Goal: Information Seeking & Learning: Learn about a topic

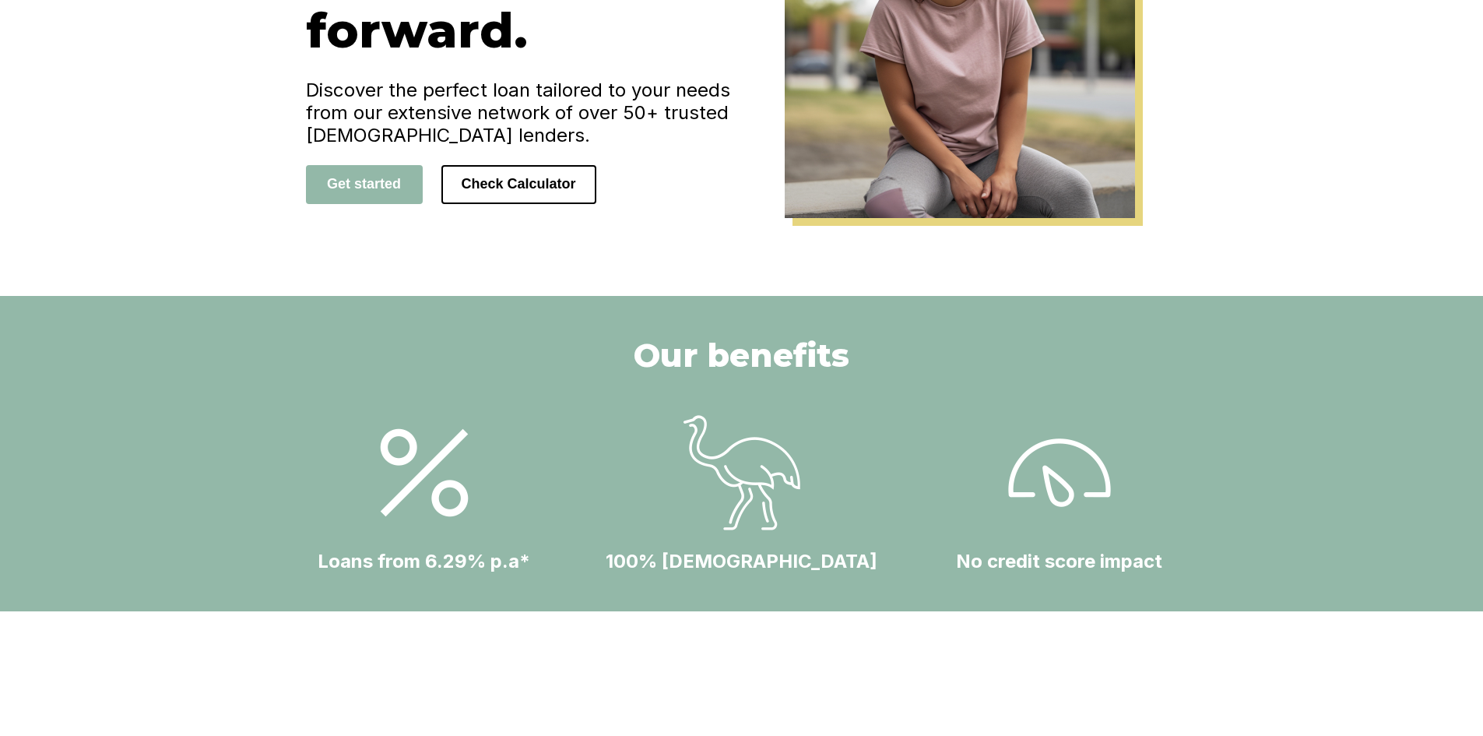
scroll to position [311, 0]
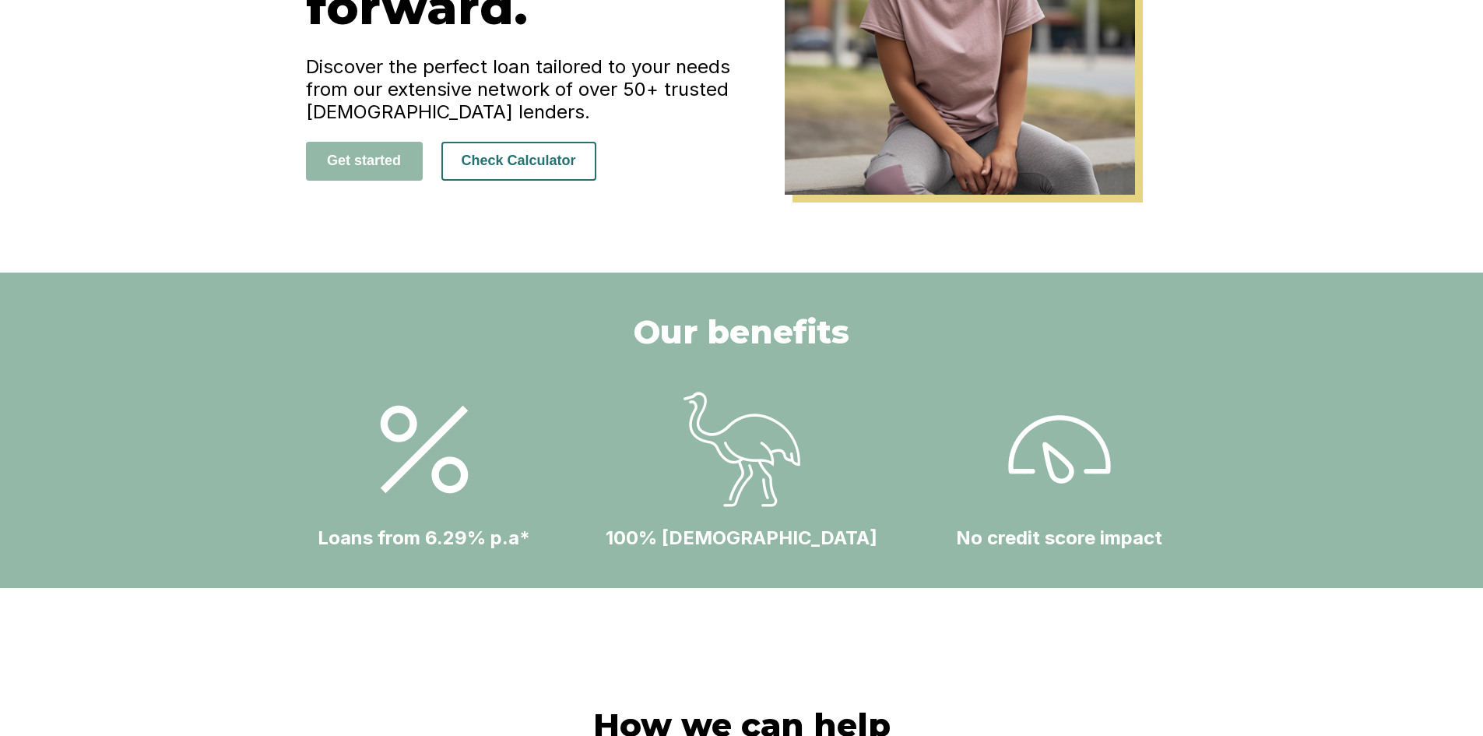
click at [501, 169] on button "Check Calculator" at bounding box center [519, 161] width 155 height 39
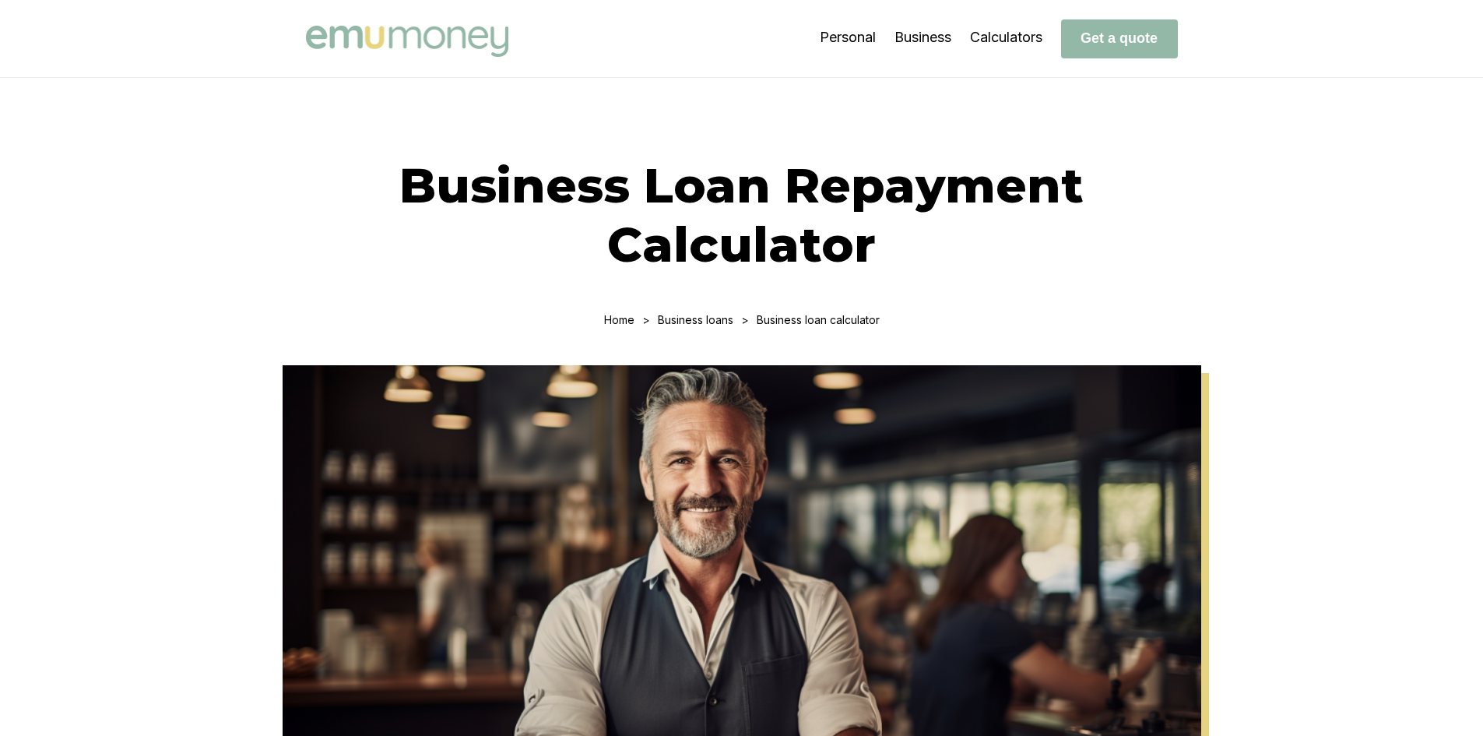
click at [380, 31] on img at bounding box center [407, 41] width 202 height 31
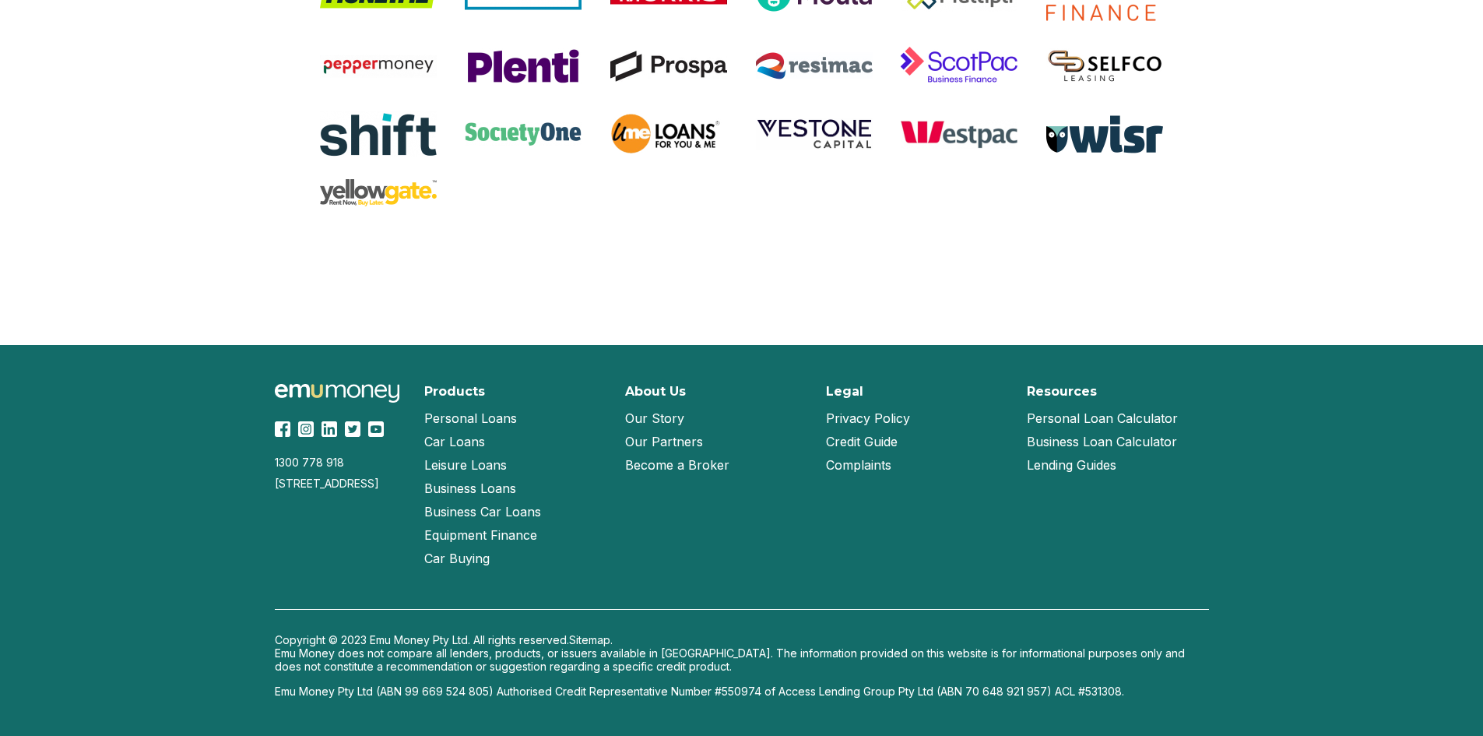
scroll to position [3262, 0]
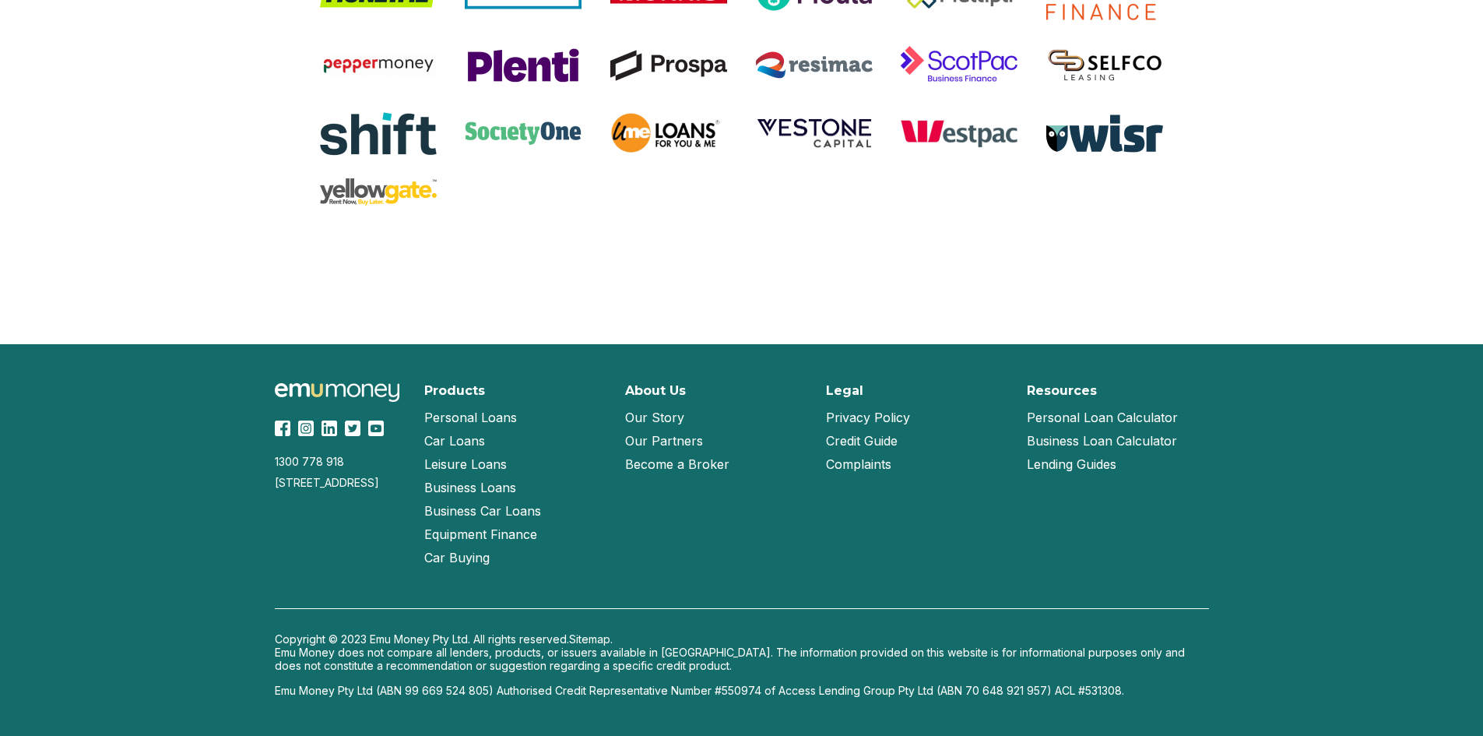
click at [860, 417] on link "Privacy Policy" at bounding box center [868, 417] width 84 height 23
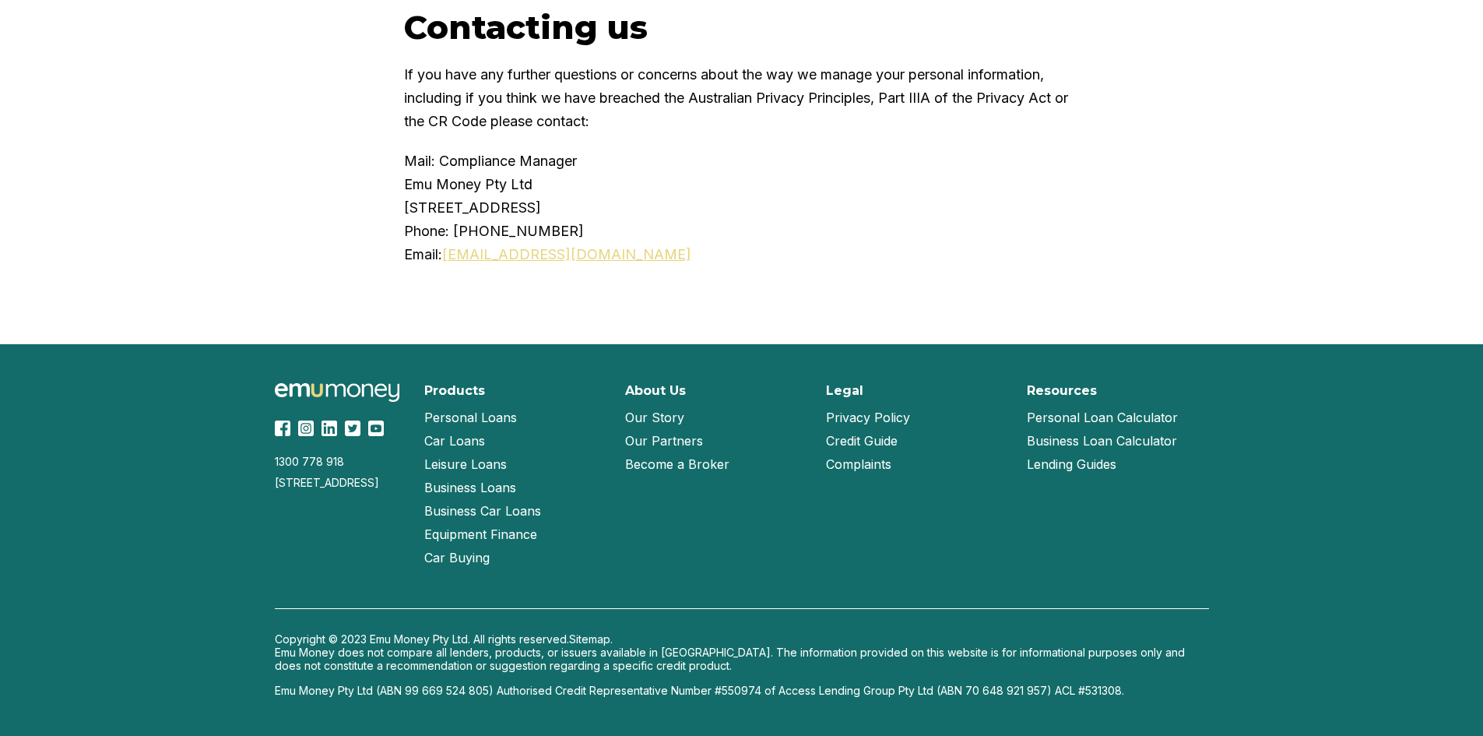
scroll to position [10088, 0]
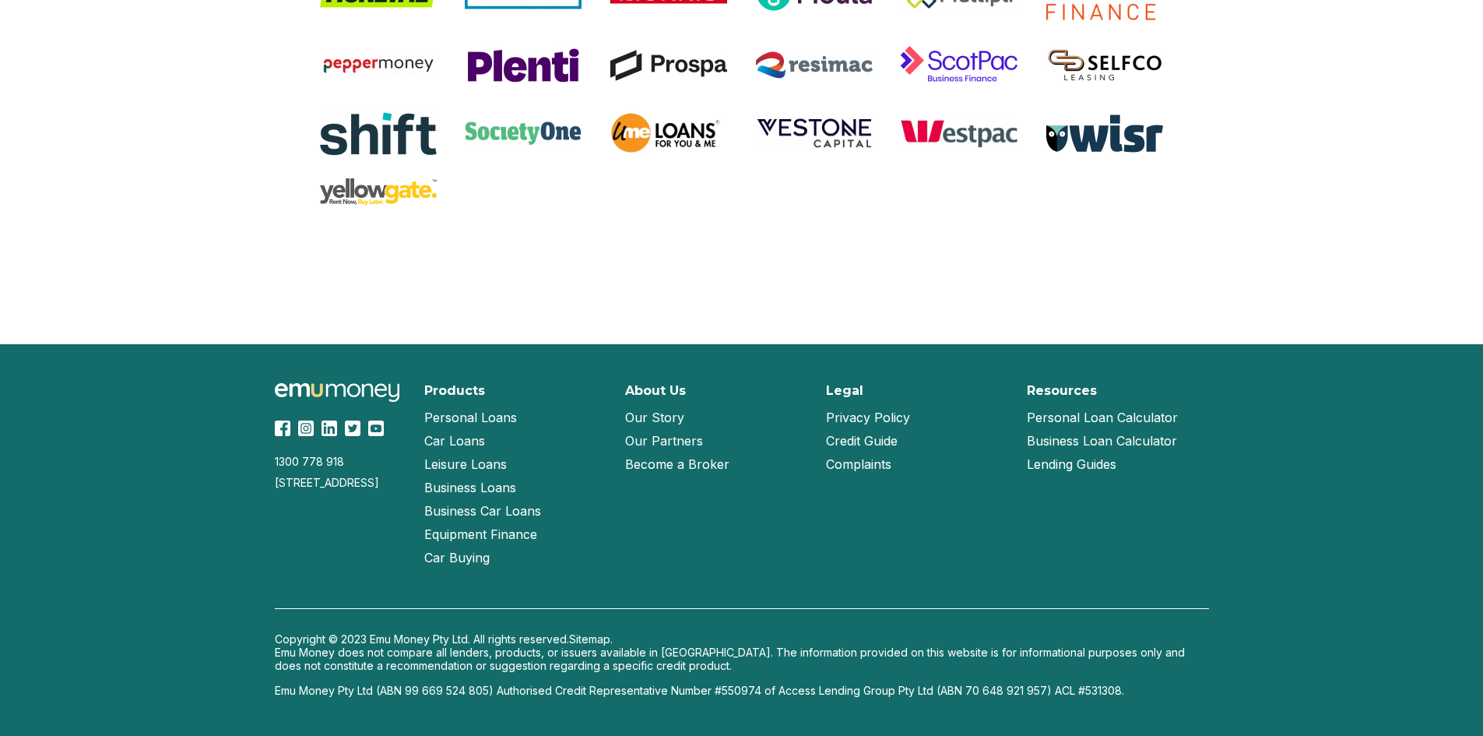
scroll to position [3262, 0]
click at [867, 438] on link "Credit Guide" at bounding box center [862, 440] width 72 height 23
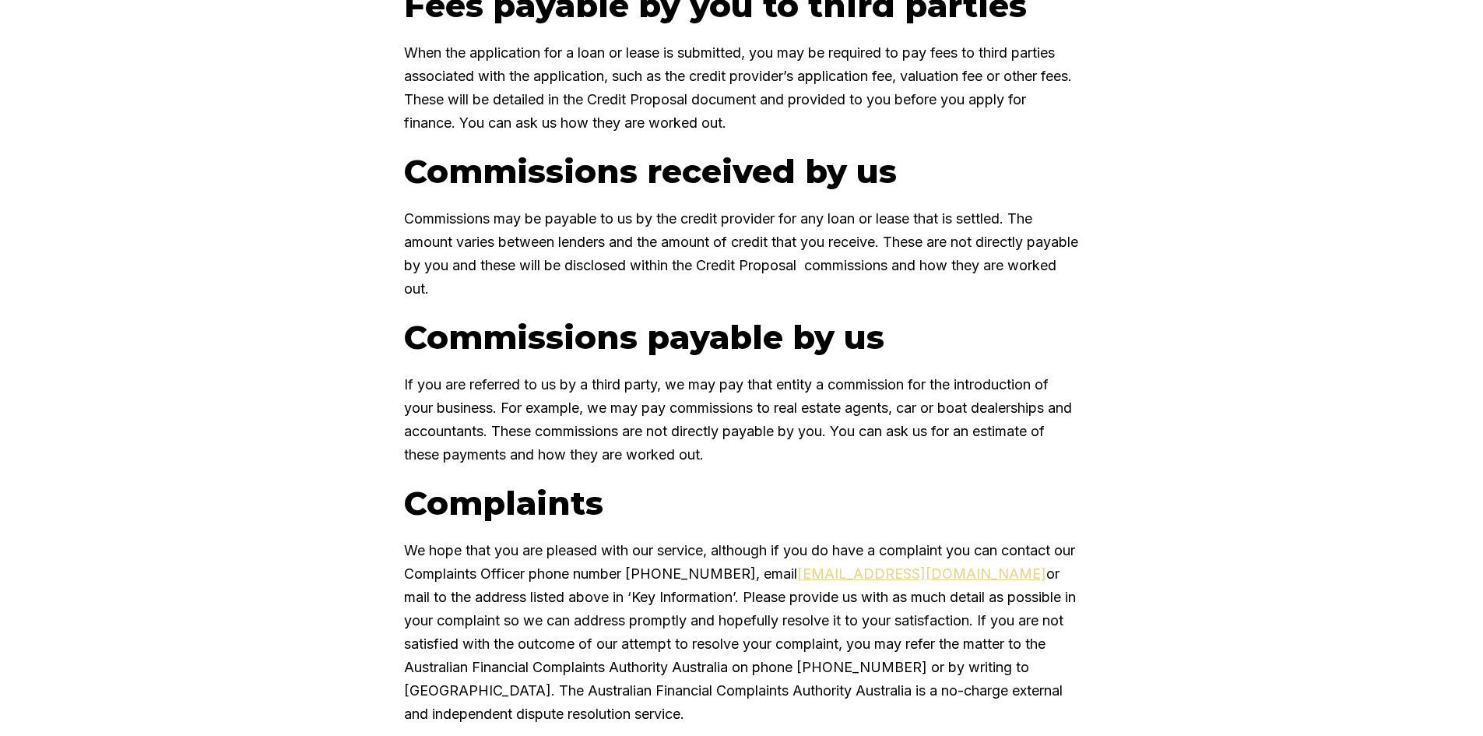
scroll to position [2292, 0]
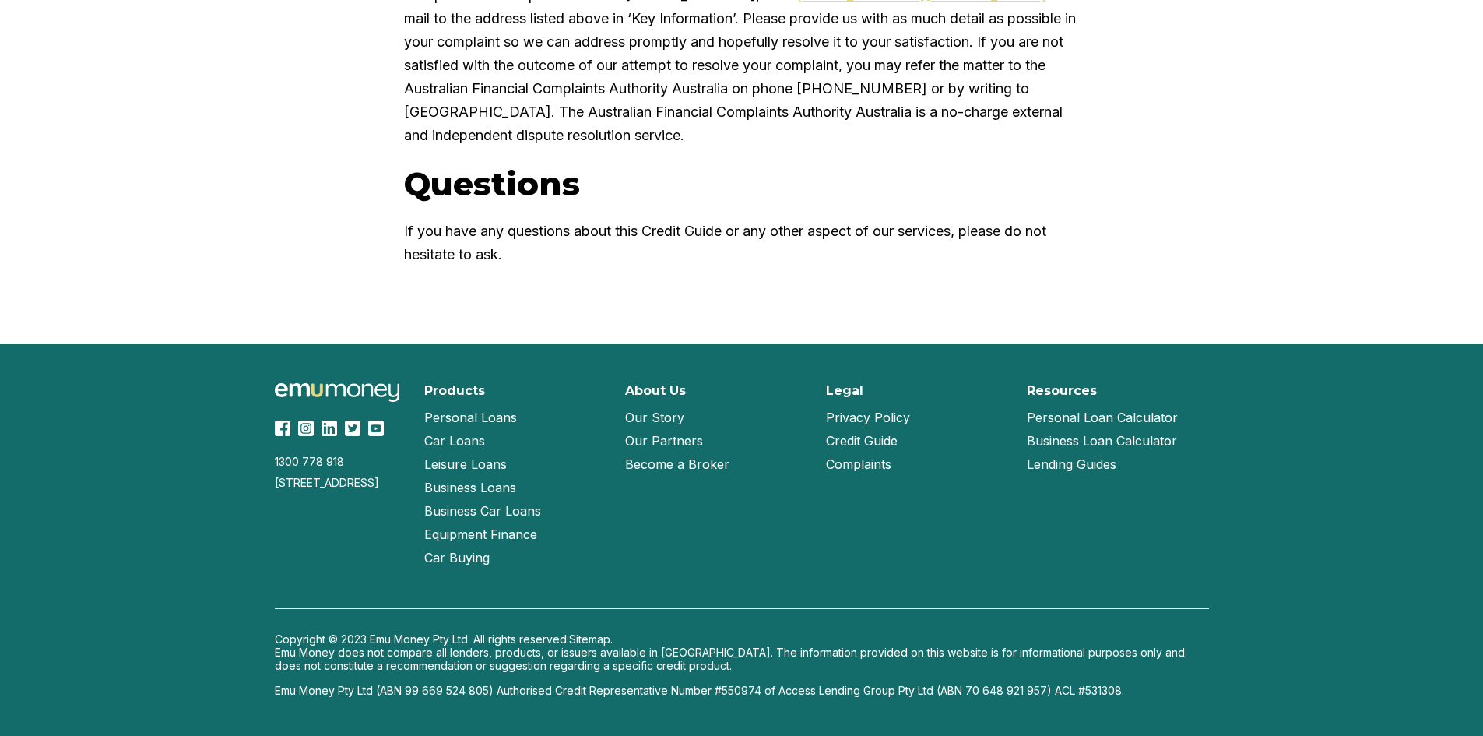
click at [884, 465] on link "Complaints" at bounding box center [858, 463] width 65 height 23
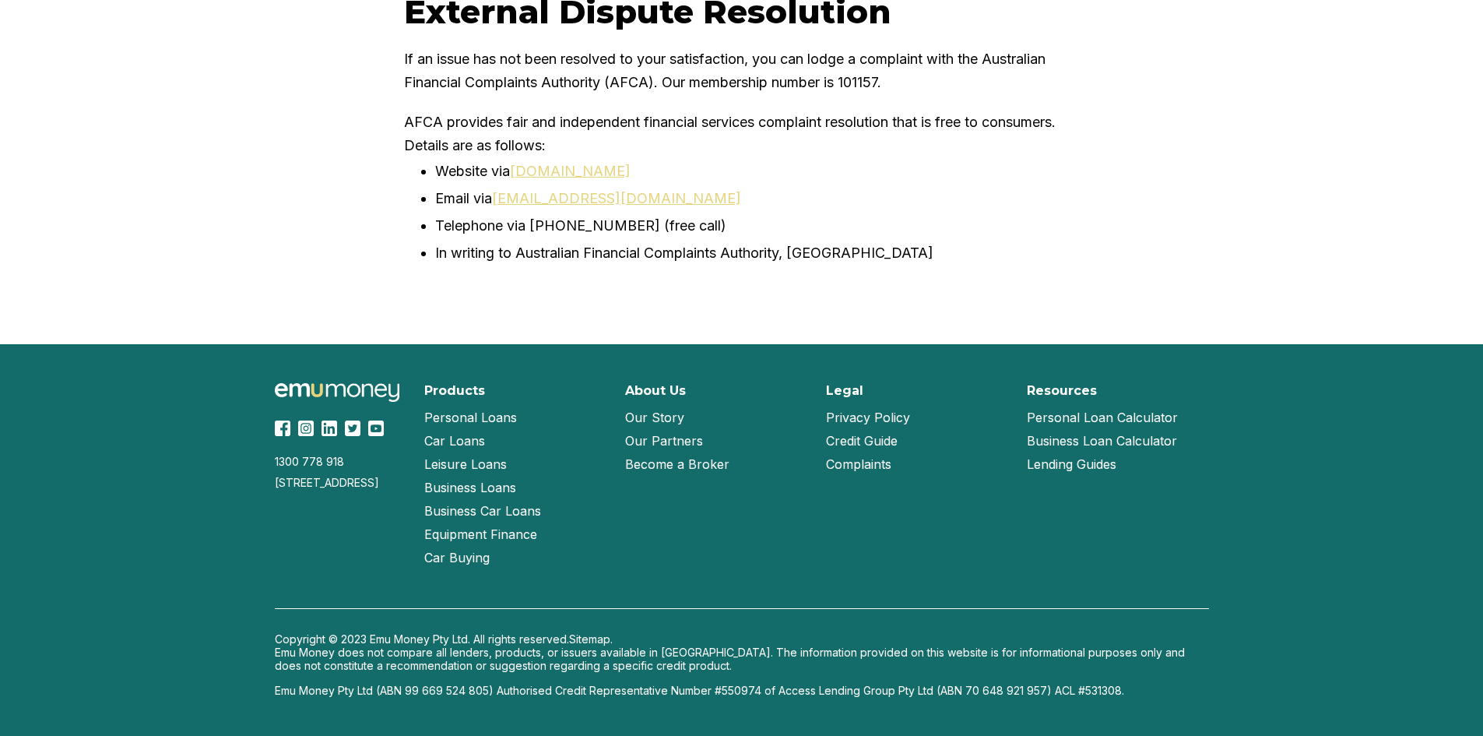
scroll to position [2293, 0]
click at [1048, 469] on link "Lending Guides" at bounding box center [1072, 463] width 90 height 23
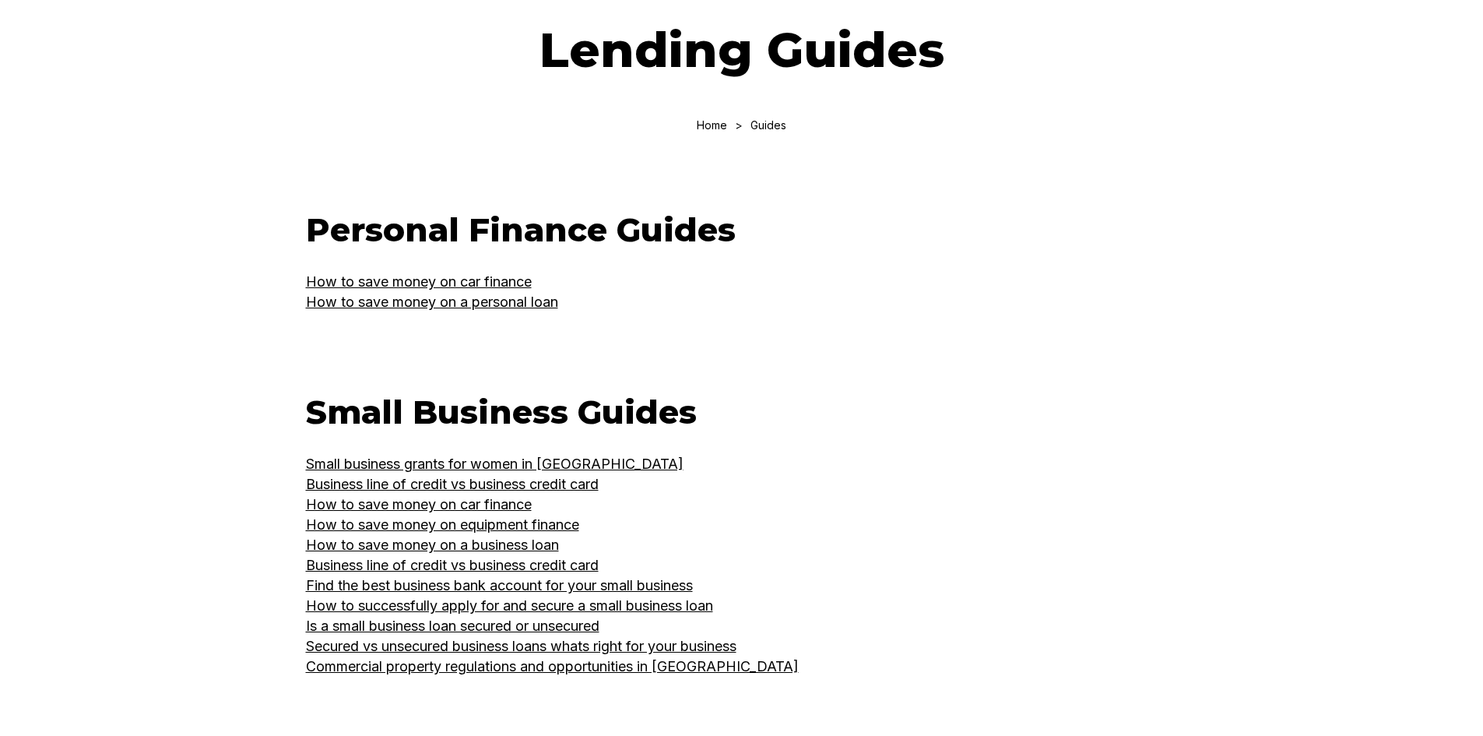
scroll to position [156, 0]
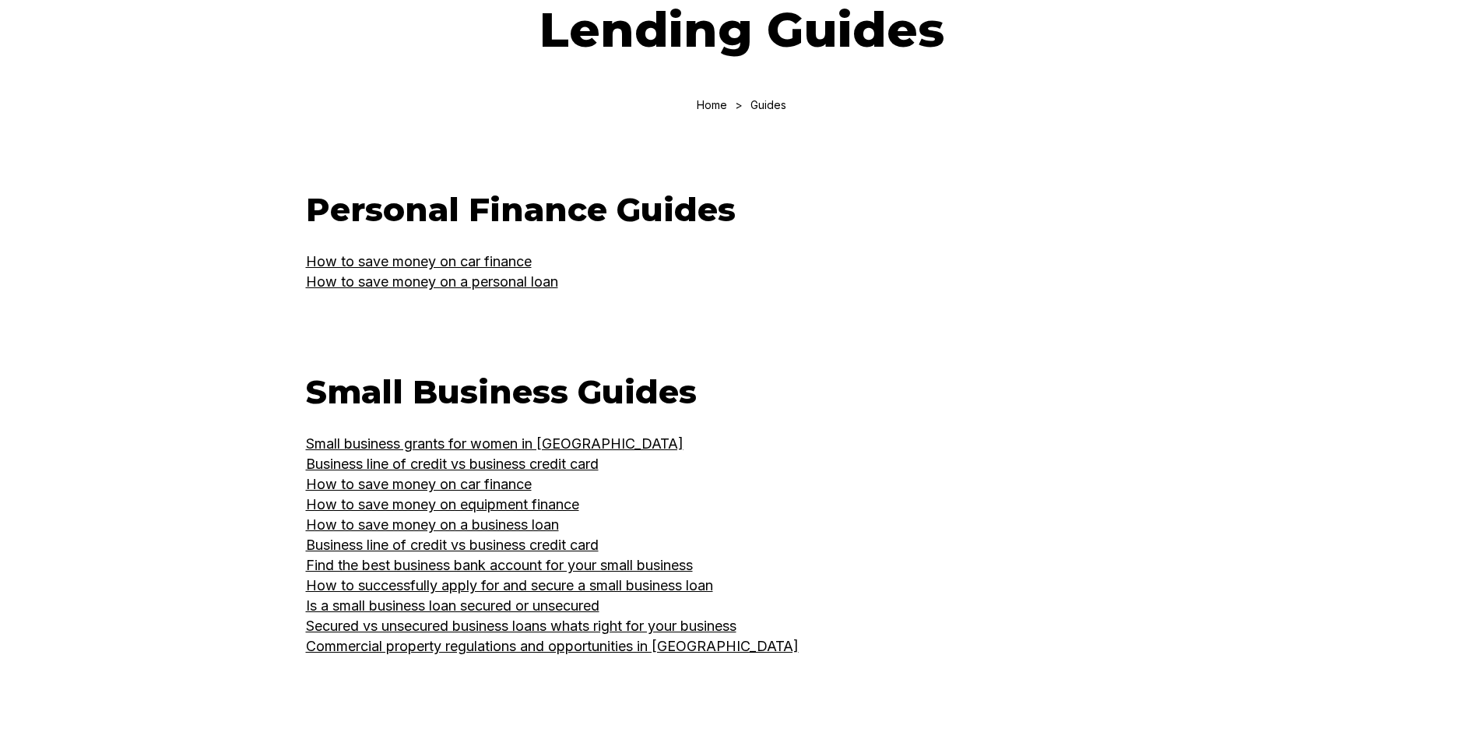
click at [482, 263] on link "How to save money on car finance" at bounding box center [419, 261] width 226 height 16
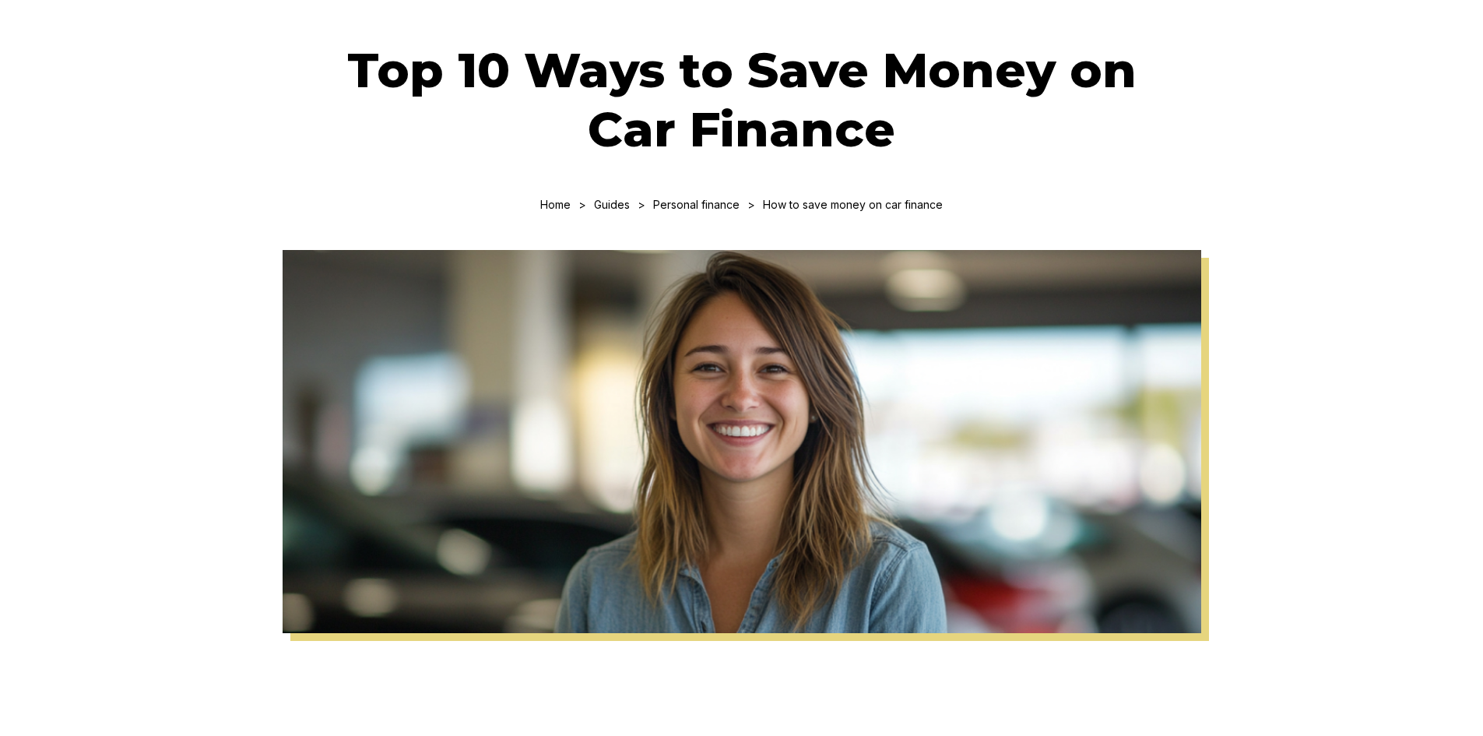
scroll to position [78, 0]
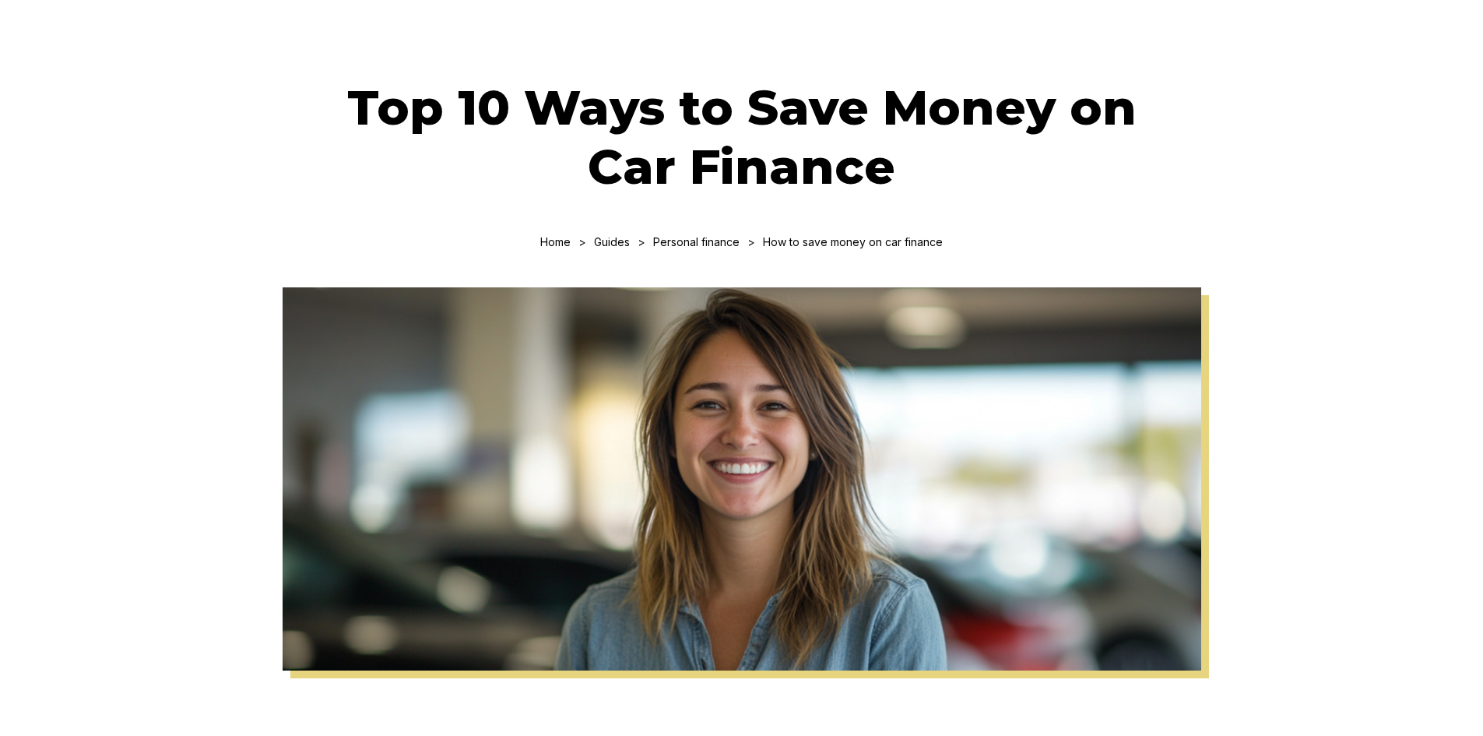
scroll to position [156, 0]
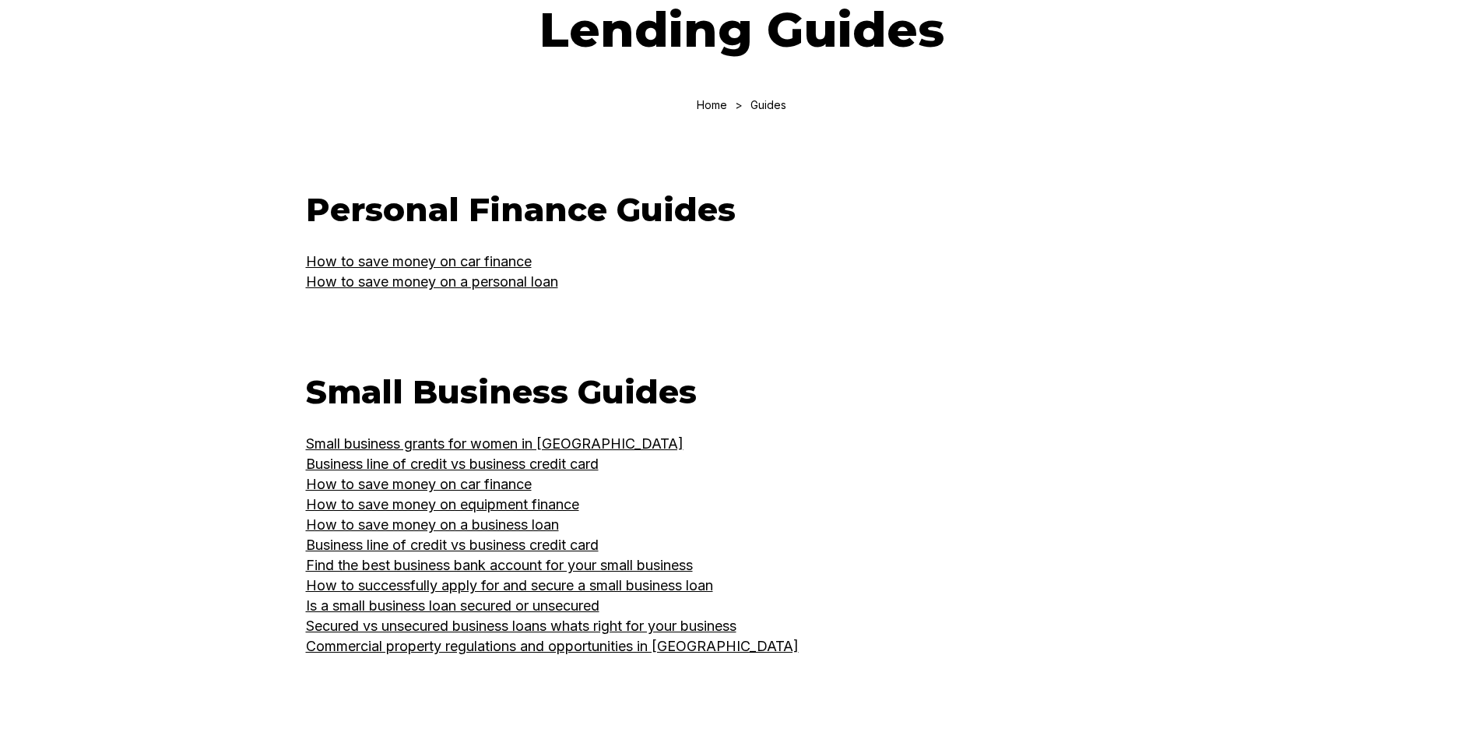
click at [385, 282] on link "How to save money on a personal loan" at bounding box center [432, 281] width 252 height 16
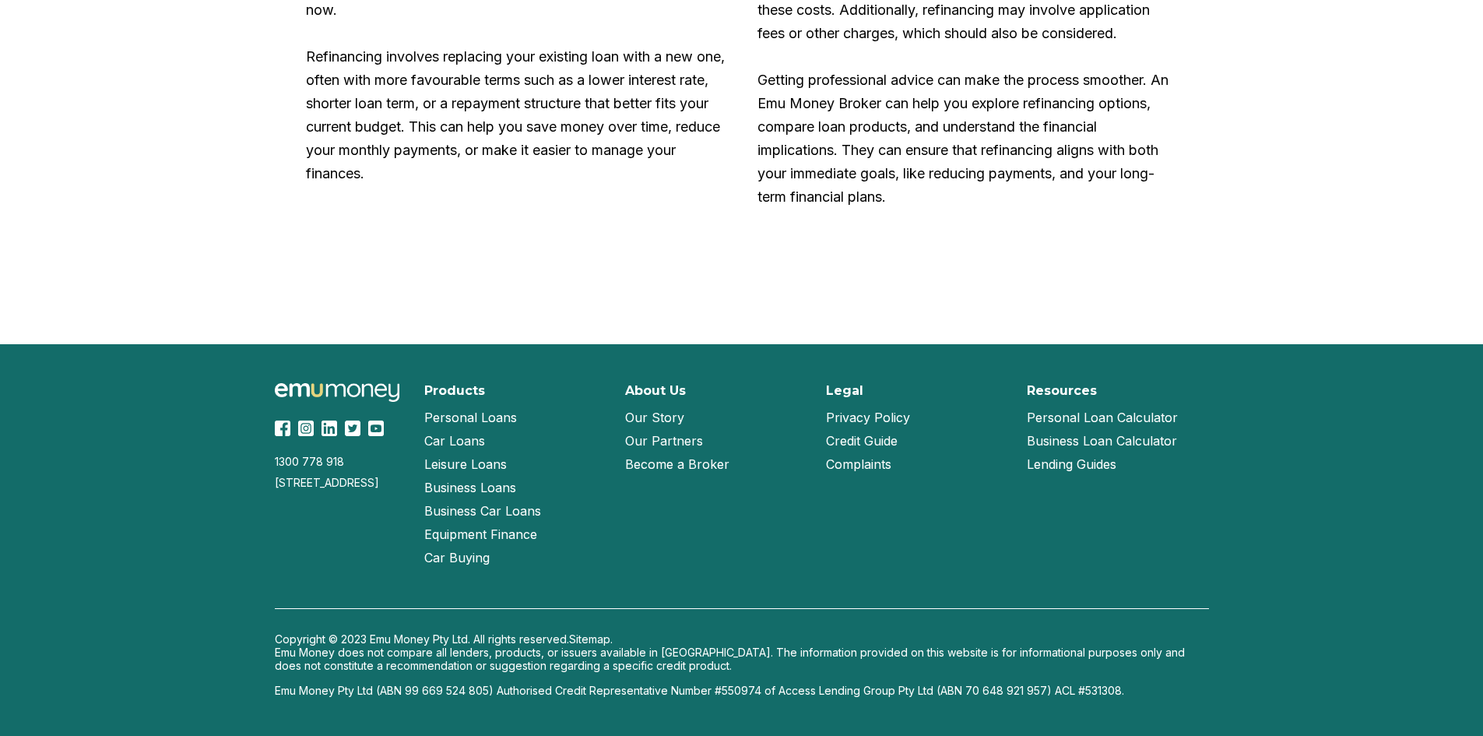
scroll to position [6312, 0]
click at [672, 420] on link "Our Story" at bounding box center [654, 417] width 59 height 23
